Goal: Task Accomplishment & Management: Manage account settings

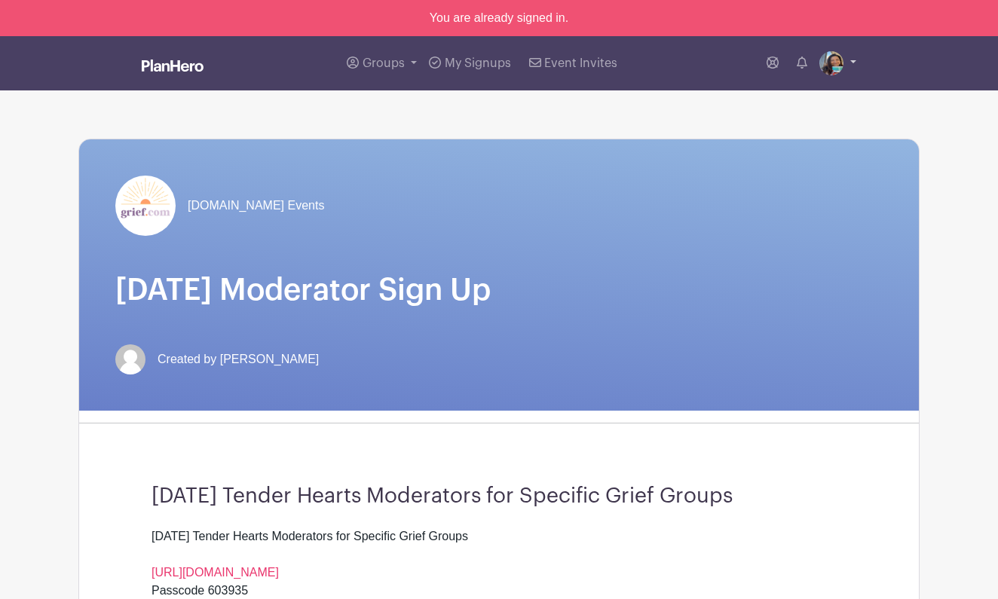
click at [834, 64] on img at bounding box center [831, 63] width 24 height 24
click at [815, 145] on link "Logout" at bounding box center [796, 136] width 119 height 24
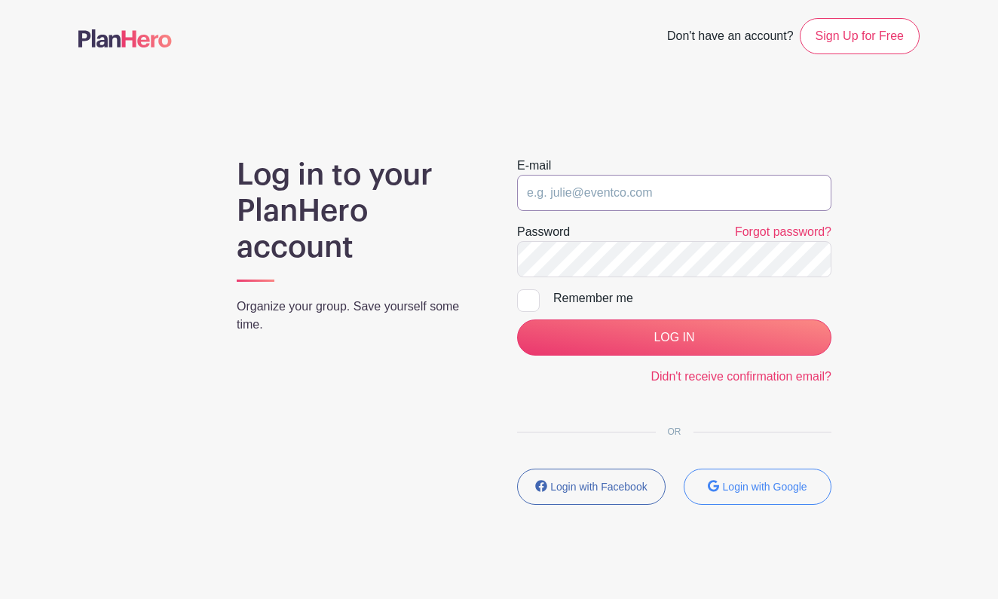
click at [656, 192] on input "email" at bounding box center [674, 193] width 314 height 36
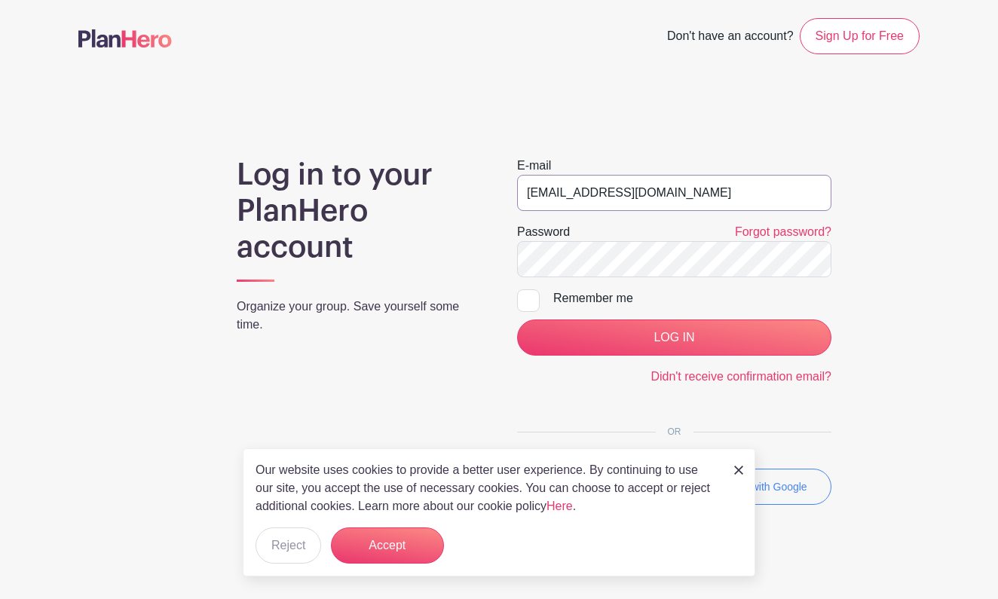
type input "[EMAIL_ADDRESS][DOMAIN_NAME]"
click at [705, 335] on input "LOG IN" at bounding box center [674, 338] width 314 height 36
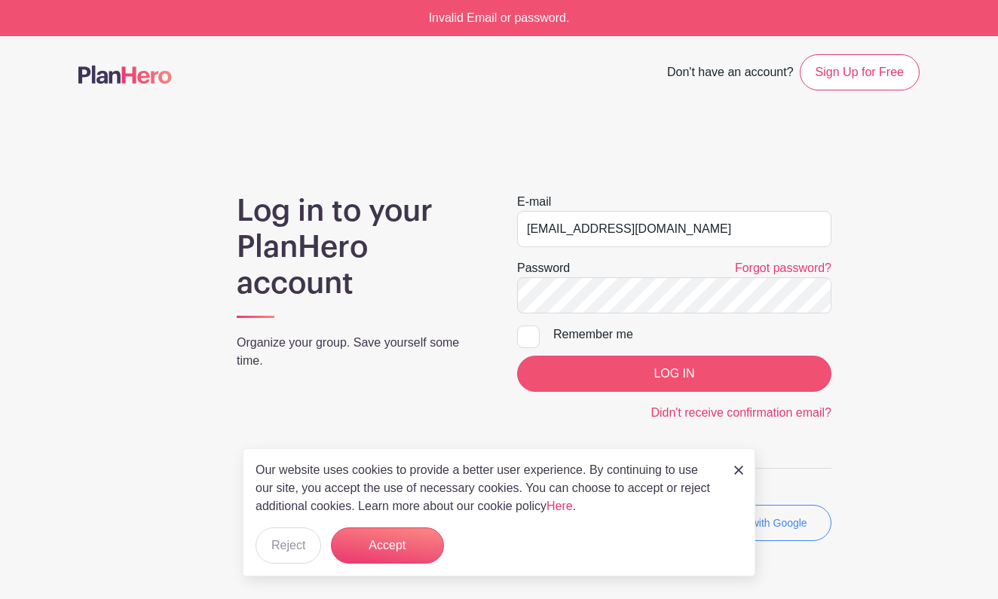
click at [646, 377] on input "LOG IN" at bounding box center [674, 374] width 314 height 36
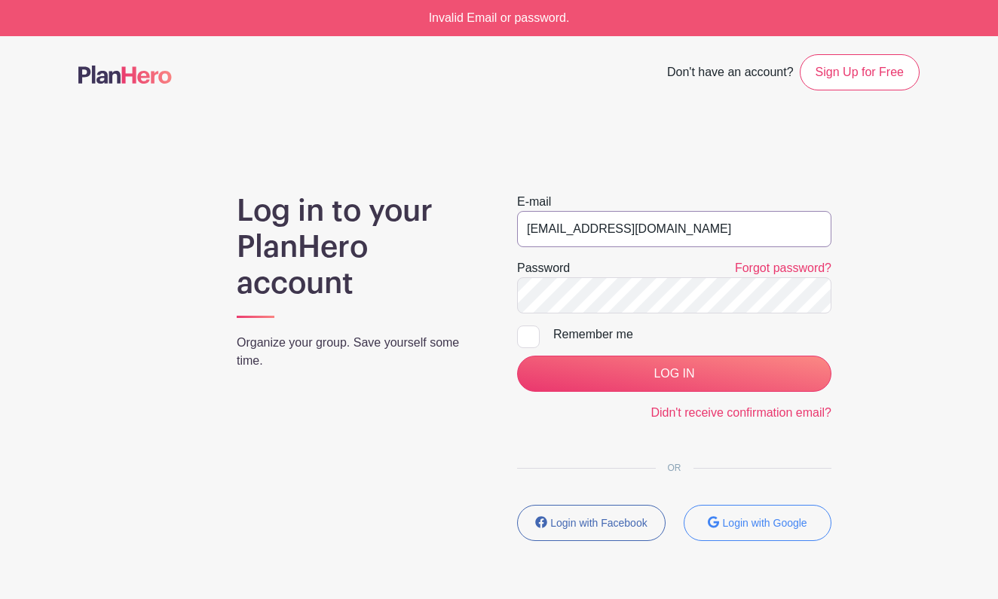
click at [666, 217] on input "[EMAIL_ADDRESS][DOMAIN_NAME]" at bounding box center [674, 229] width 314 height 36
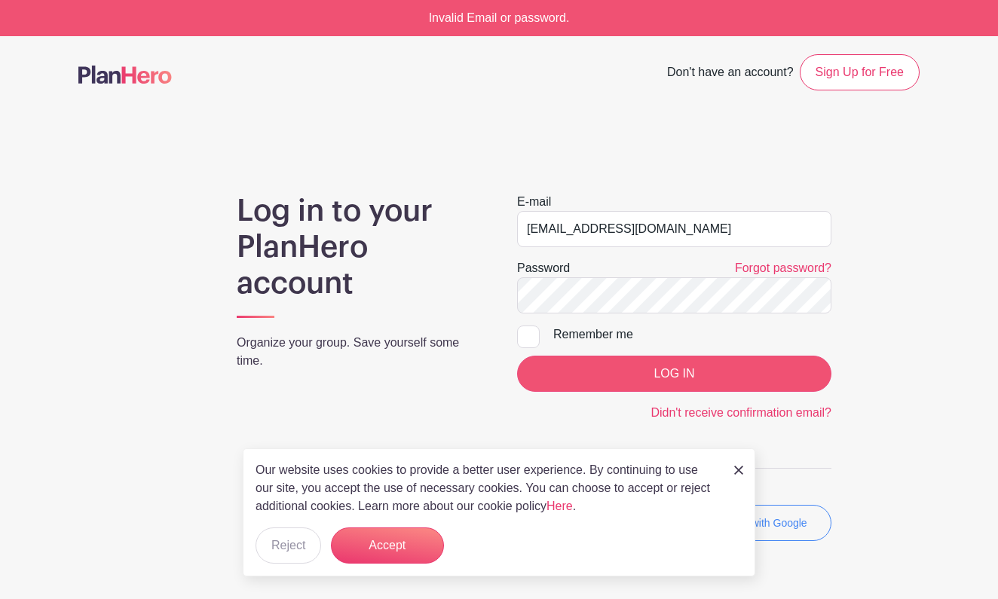
click at [670, 381] on input "LOG IN" at bounding box center [674, 374] width 314 height 36
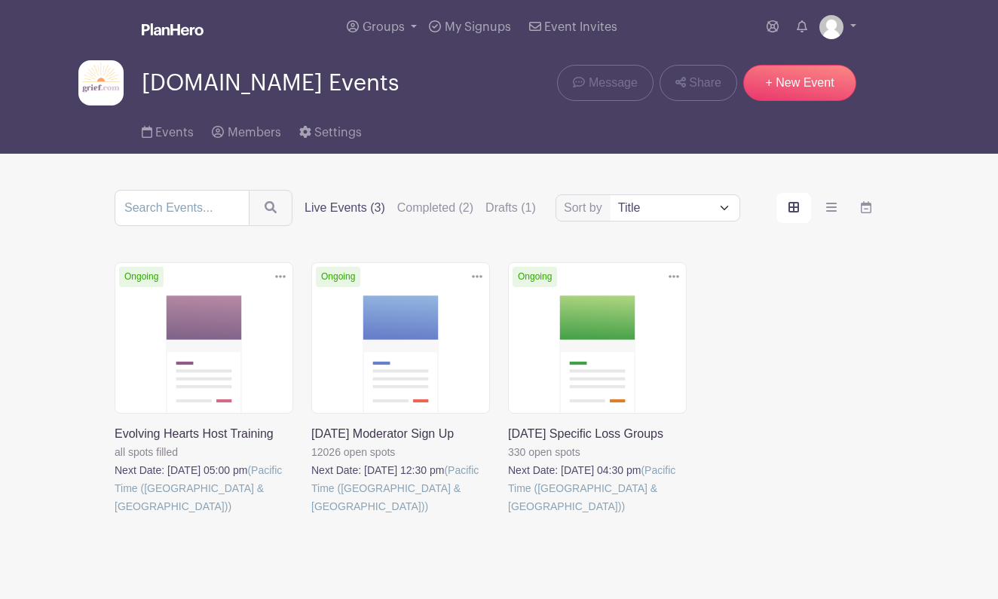
click at [508, 516] on link at bounding box center [508, 516] width 0 height 0
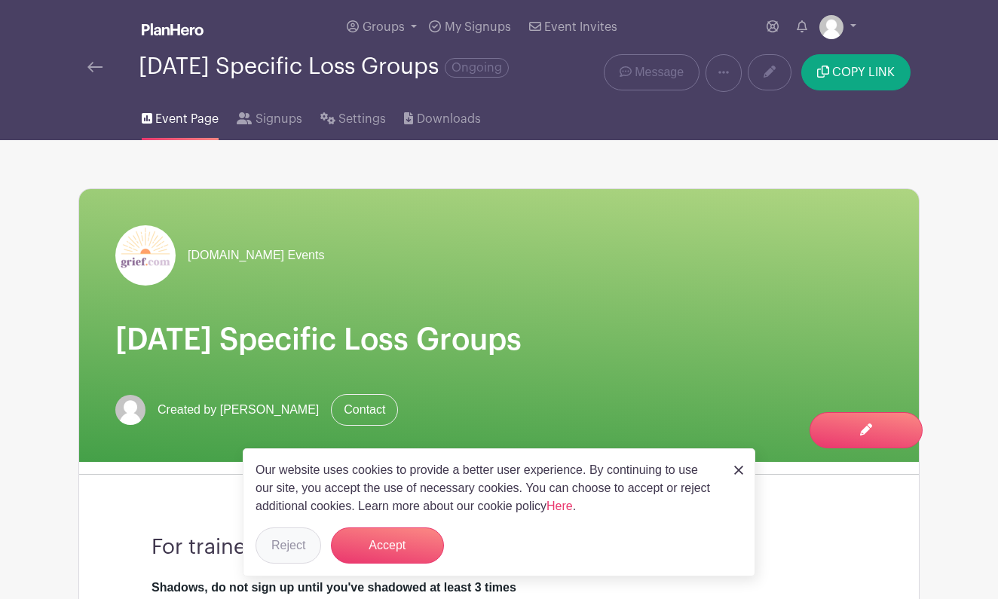
click at [290, 545] on button "Reject" at bounding box center [289, 546] width 66 height 36
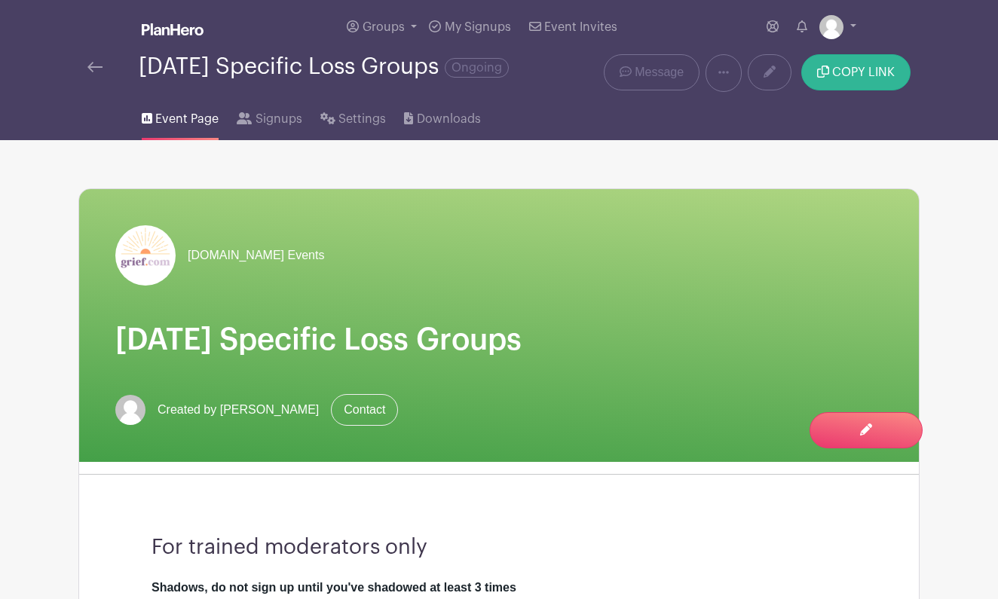
click at [841, 73] on span "COPY LINK" at bounding box center [863, 72] width 63 height 12
click at [841, 72] on span "COPY LINK" at bounding box center [863, 72] width 63 height 12
